Goal: Transaction & Acquisition: Purchase product/service

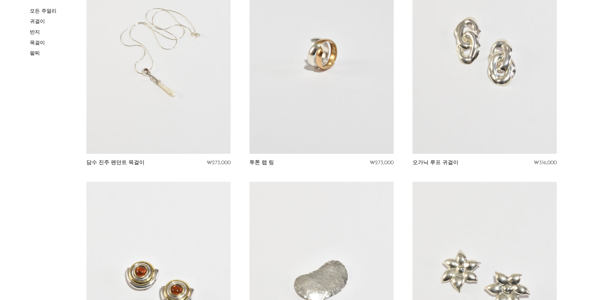
scroll to position [126, 0]
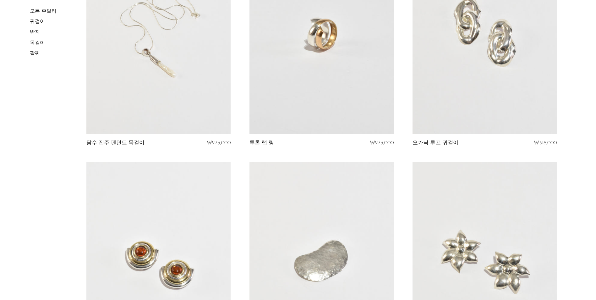
click at [172, 100] on link at bounding box center [158, 33] width 144 height 202
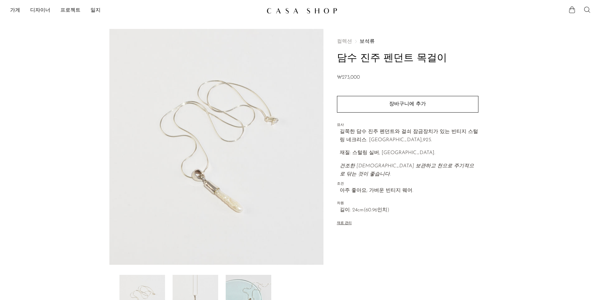
click at [196, 286] on img at bounding box center [196, 300] width 46 height 50
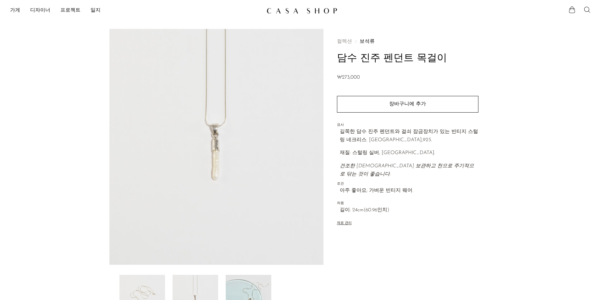
click at [242, 290] on img at bounding box center [249, 300] width 46 height 50
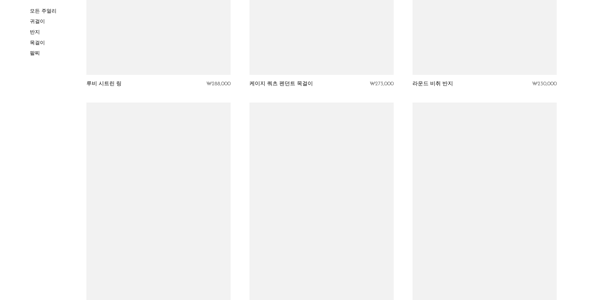
scroll to position [2577, 0]
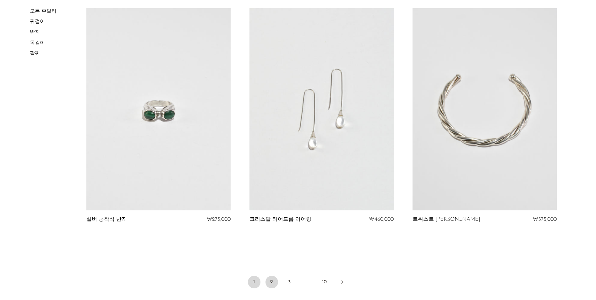
click at [275, 283] on link "2" at bounding box center [272, 282] width 13 height 13
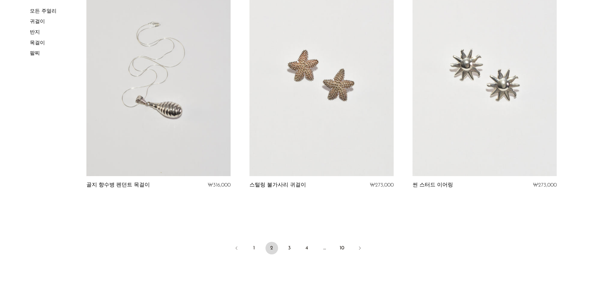
scroll to position [2661, 0]
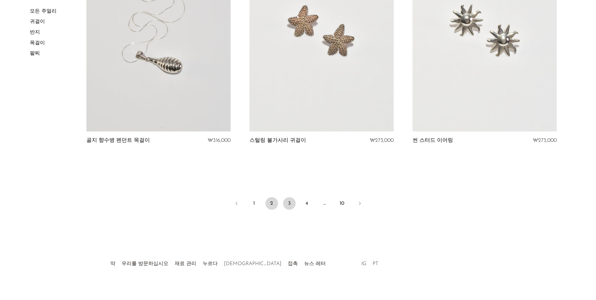
click at [290, 199] on link "3" at bounding box center [289, 203] width 13 height 13
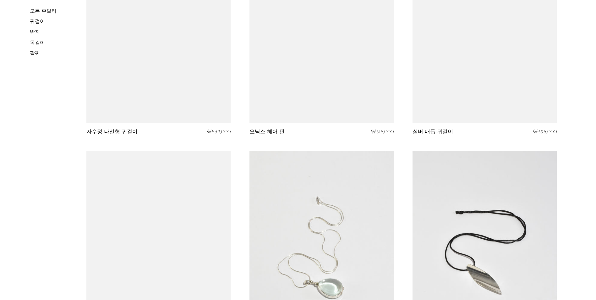
scroll to position [1383, 0]
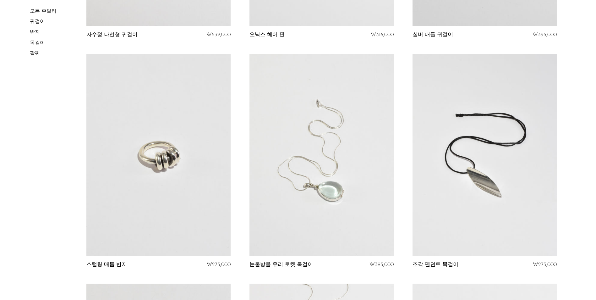
click at [309, 204] on link at bounding box center [322, 155] width 144 height 202
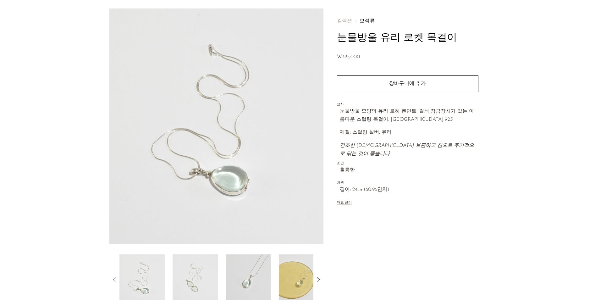
scroll to position [31, 0]
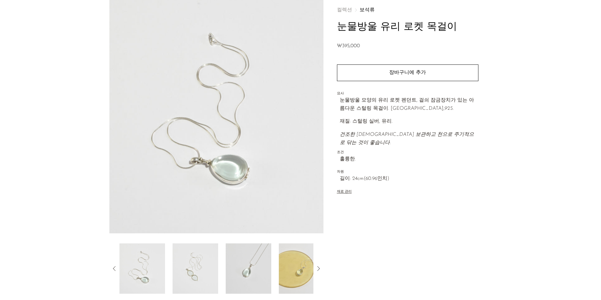
click at [208, 268] on img at bounding box center [196, 268] width 46 height 50
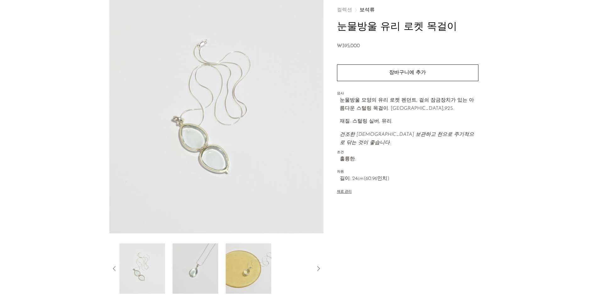
click at [207, 268] on img at bounding box center [196, 268] width 46 height 50
